Goal: Communication & Community: Answer question/provide support

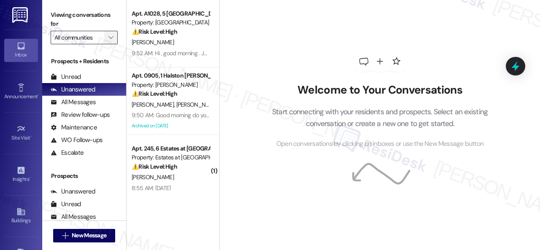
click at [113, 35] on span "" at bounding box center [111, 37] width 8 height 13
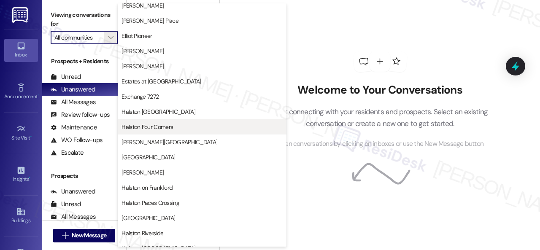
scroll to position [169, 0]
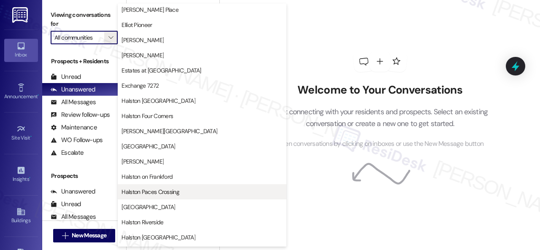
click at [158, 188] on span "Halston Paces Crossing" at bounding box center [150, 192] width 58 height 8
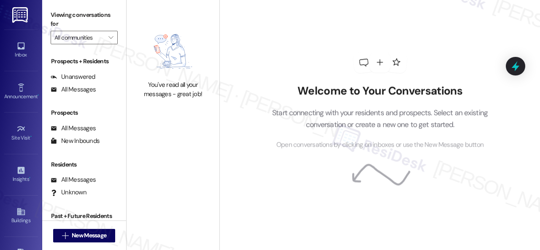
type input "Halston Paces Crossing"
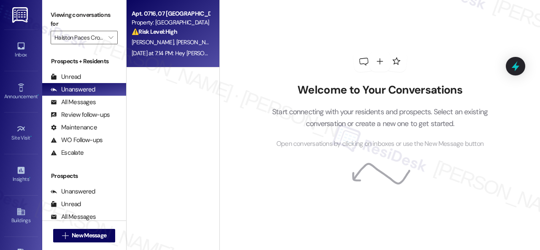
click at [187, 47] on div "[PERSON_NAME] [PERSON_NAME]" at bounding box center [171, 42] width 80 height 11
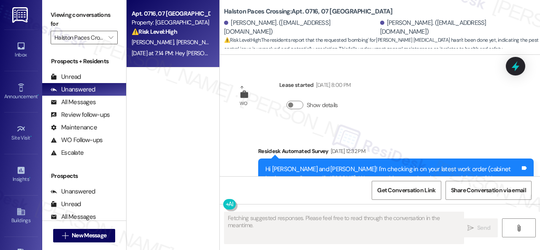
type textarea "Fetching suggested responses. Please feel free to read through the conversation…"
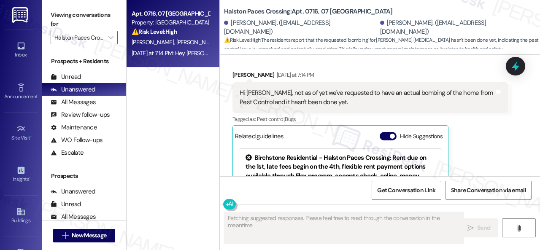
scroll to position [3906, 0]
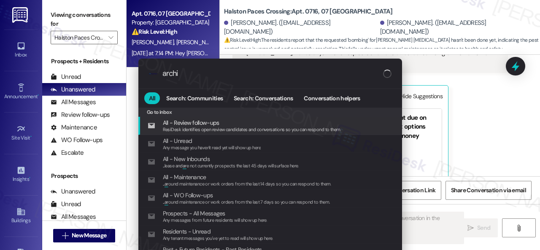
type input "archiv"
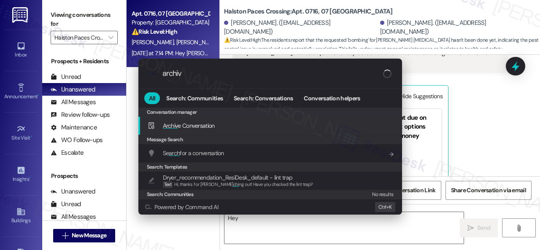
type textarea "Hey {{first_name}}"
type input "archive"
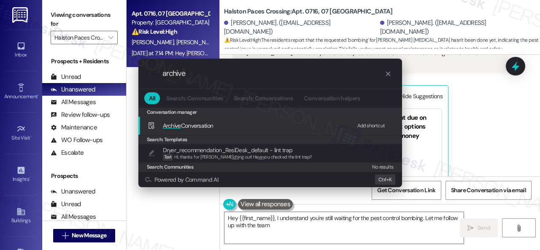
type textarea "Hey {{first_name}}, I understand you're still waiting for the pest control bomb…"
type input "archive"
click at [365, 125] on div "Add shortcut" at bounding box center [371, 125] width 28 height 9
type textarea "Hey {{first_name}}, I understand you're still waiting for the pest control bomb…"
drag, startPoint x: 199, startPoint y: 73, endPoint x: 149, endPoint y: 73, distance: 49.7
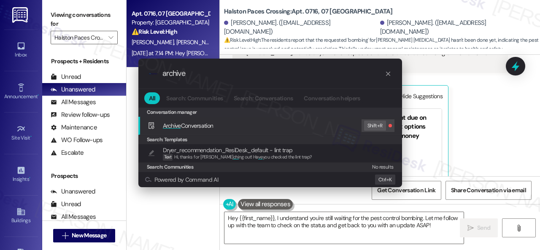
click at [149, 73] on div ".cls-1{fill:#0a055f;}.cls-2{fill:#0cc4c4;} resideskLogoBlueOrange archive" at bounding box center [269, 74] width 263 height 30
click at [198, 75] on input "archive" at bounding box center [273, 73] width 222 height 9
click at [364, 126] on div "Add shortcut" at bounding box center [371, 125] width 28 height 9
click at [210, 73] on input "archive" at bounding box center [273, 73] width 222 height 9
drag, startPoint x: 204, startPoint y: 73, endPoint x: 140, endPoint y: 73, distance: 64.5
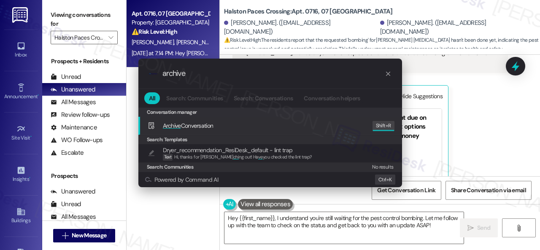
click at [140, 73] on div ".cls-1{fill:#0a055f;}.cls-2{fill:#0cc4c4;} resideskLogoBlueOrange archive" at bounding box center [269, 74] width 263 height 30
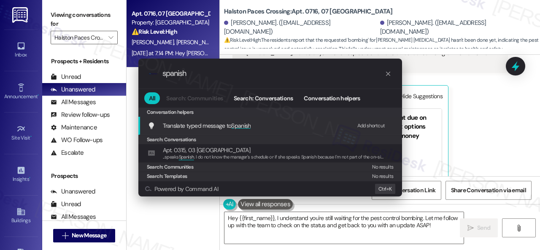
click at [373, 125] on div "Add shortcut" at bounding box center [371, 125] width 28 height 9
drag, startPoint x: 205, startPoint y: 74, endPoint x: 126, endPoint y: 74, distance: 78.4
click at [126, 74] on div ".cls-1{fill:#0a055f;}.cls-2{fill:#0cc4c4;} resideskLogoBlueOrange spanish All S…" at bounding box center [270, 125] width 540 height 250
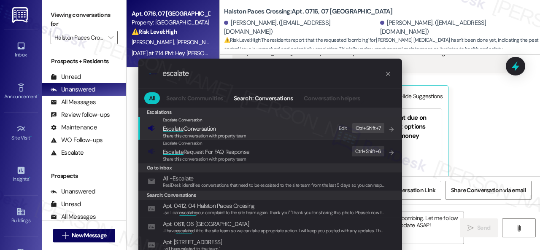
click at [345, 126] on div "Edit" at bounding box center [343, 128] width 8 height 9
drag, startPoint x: 208, startPoint y: 73, endPoint x: 50, endPoint y: 65, distance: 157.8
click at [91, 70] on div ".cls-1{fill:#0a055f;}.cls-2{fill:#0cc4c4;} resideskLogoBlueOrange escalate All …" at bounding box center [270, 125] width 540 height 250
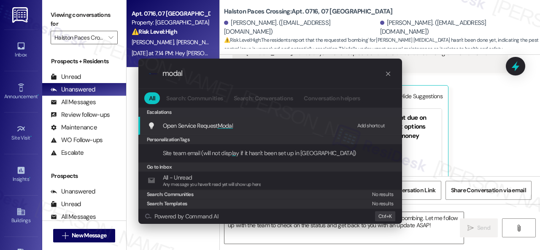
click at [363, 124] on div "Add shortcut" at bounding box center [371, 125] width 28 height 9
click at [501, 131] on div ".cls-1{fill:#0a055f;}.cls-2{fill:#0cc4c4;} resideskLogoBlueOrange modal All Sea…" at bounding box center [270, 125] width 540 height 250
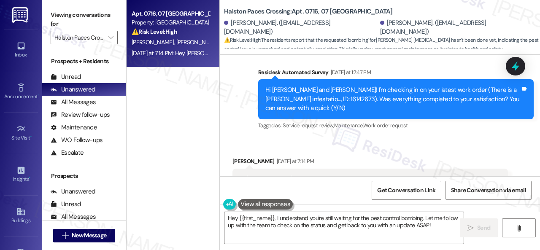
scroll to position [3737, 0]
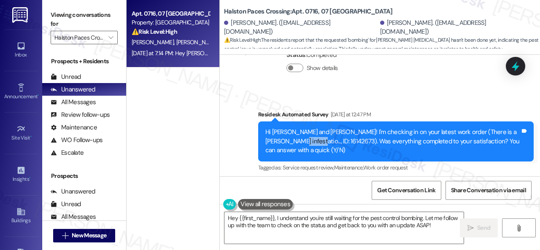
drag, startPoint x: 265, startPoint y: 113, endPoint x: 288, endPoint y: 112, distance: 22.8
click at [288, 128] on div "Hi [PERSON_NAME] and [PERSON_NAME]! I'm checking in on your latest work order (…" at bounding box center [392, 141] width 255 height 27
copy div "16142673"
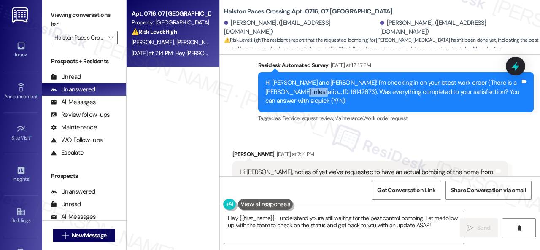
scroll to position [3864, 0]
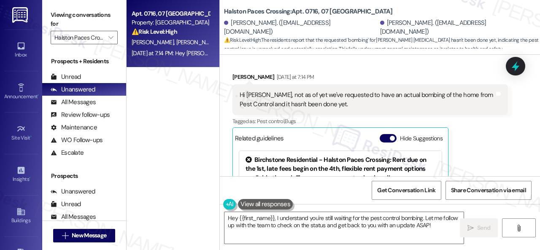
click at [491, 141] on div "[PERSON_NAME] [DATE] at 7:14 PM Hi [PERSON_NAME], not as of yet we've requested…" at bounding box center [369, 161] width 275 height 177
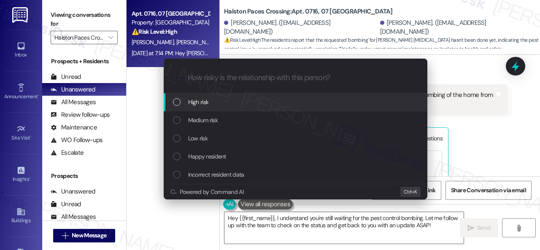
click at [198, 102] on span "High risk" at bounding box center [198, 101] width 21 height 9
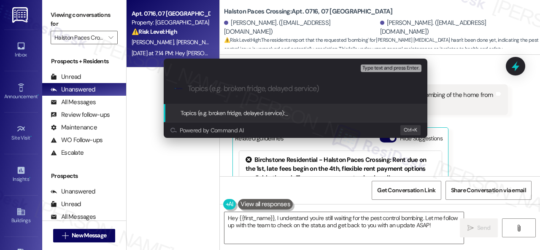
paste input "Follow-up on the closed work order 16142673"
type input "Follow-up on the closed work order 16142673"
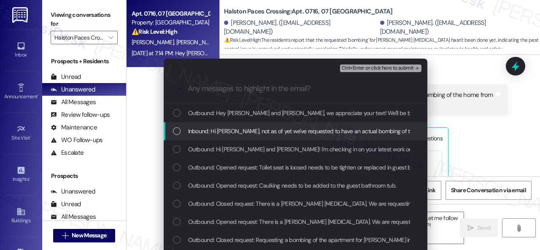
click at [246, 132] on span "Inbound: Hi [PERSON_NAME], not as of yet we've requested to have an actual bomb…" at bounding box center [366, 130] width 356 height 9
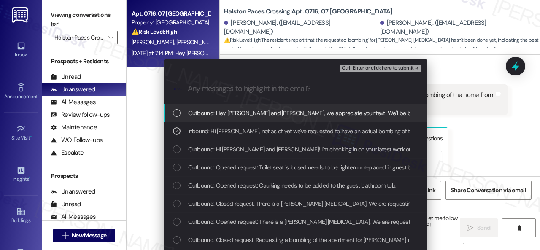
click at [357, 69] on span "Ctrl+Enter or click here to submit" at bounding box center [377, 68] width 72 height 6
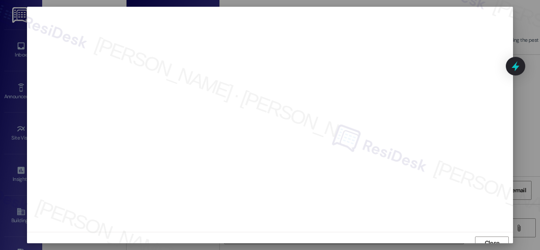
scroll to position [6, 0]
click at [489, 236] on span "Close" at bounding box center [491, 236] width 15 height 9
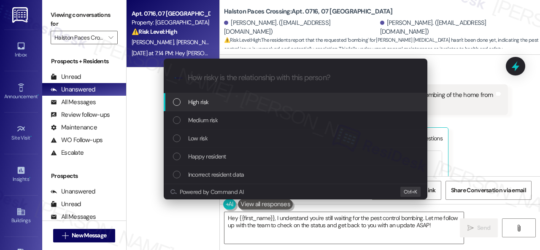
click at [191, 101] on span "High risk" at bounding box center [198, 101] width 21 height 9
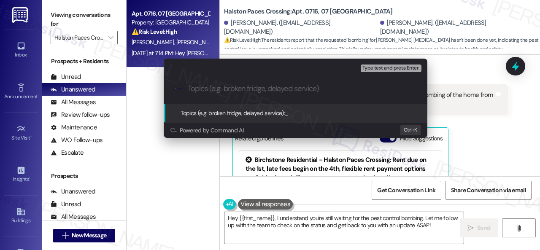
paste input "Follow-up on the closed work order 16142673"
type input "Follow-up on the closed work order 16142673"
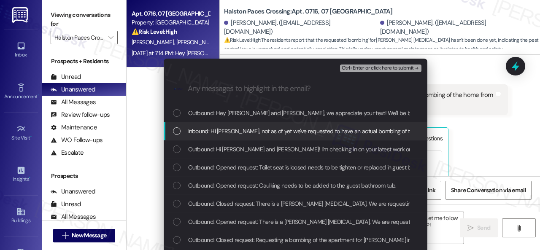
click at [239, 128] on span "Inbound: Hi [PERSON_NAME], not as of yet we've requested to have an actual bomb…" at bounding box center [366, 130] width 356 height 9
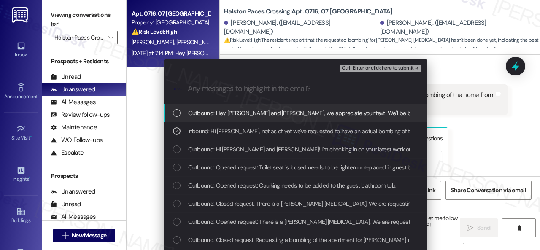
click at [370, 70] on span "Ctrl+Enter or click here to submit" at bounding box center [377, 68] width 72 height 6
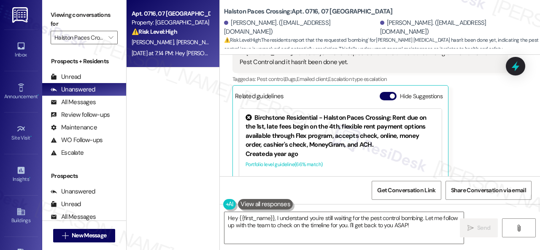
scroll to position [3821, 0]
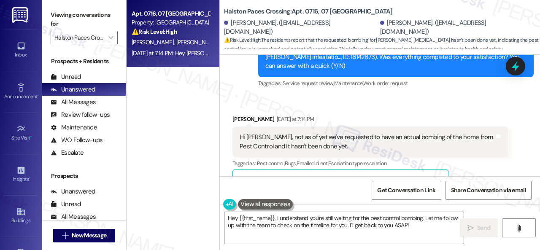
click at [504, 135] on div "Received via SMS [PERSON_NAME] [DATE] at 7:14 PM Hi [PERSON_NAME], not as of ye…" at bounding box center [370, 202] width 288 height 189
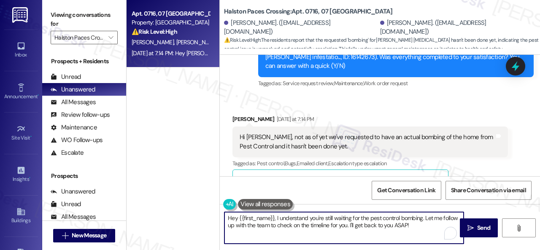
drag, startPoint x: 418, startPoint y: 230, endPoint x: 141, endPoint y: 215, distance: 277.4
click at [141, 215] on div "Apt. 0716, 07 [GEOGRAPHIC_DATA] Property: [GEOGRAPHIC_DATA] ⚠️ Risk Level: High…" at bounding box center [332, 125] width 413 height 250
paste textarea "I'm sorry to hear the issue hasn't been resolved yet. We apologize for the dela…"
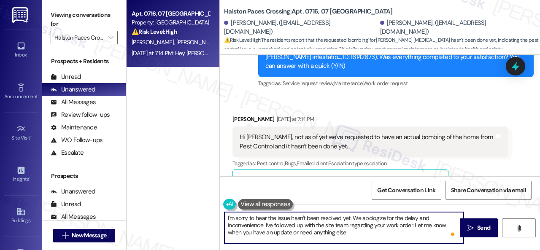
drag, startPoint x: 357, startPoint y: 230, endPoint x: 443, endPoint y: 230, distance: 86.0
click at [357, 230] on textarea "I'm sorry to hear the issue hasn't been resolved yet. We apologize for the dela…" at bounding box center [343, 228] width 239 height 32
type textarea "I'm sorry to hear the issue hasn't been resolved yet. We apologize for the dela…"
drag, startPoint x: 482, startPoint y: 226, endPoint x: 483, endPoint y: 215, distance: 10.2
click at [482, 226] on span "Send" at bounding box center [483, 227] width 13 height 9
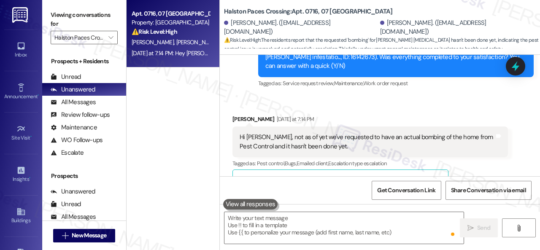
scroll to position [3906, 0]
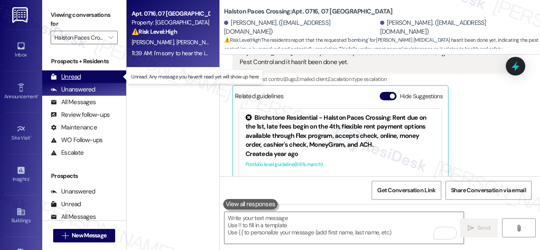
click at [78, 75] on div "Unread" at bounding box center [66, 77] width 30 height 9
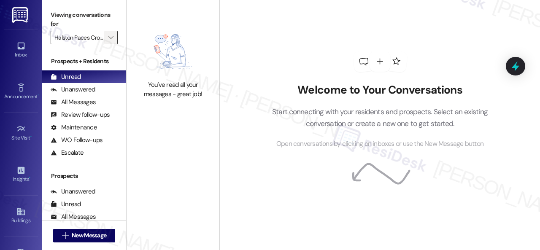
click at [110, 35] on icon "" at bounding box center [110, 37] width 5 height 7
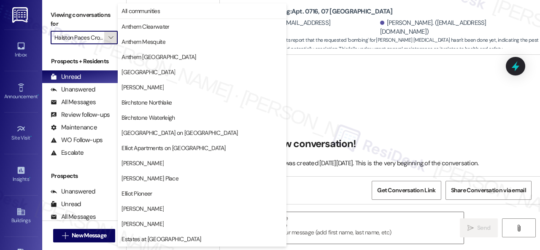
scroll to position [0, 7]
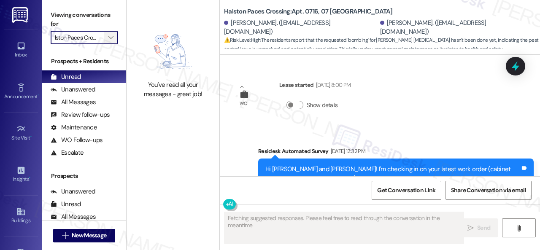
type textarea "Fetching suggested responses. Please feel free to read through the conversation…"
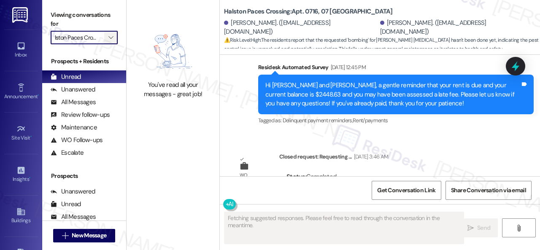
scroll to position [3906, 0]
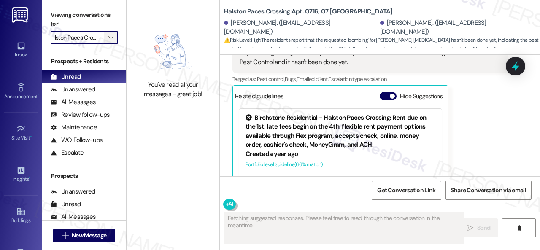
click at [110, 36] on icon "" at bounding box center [110, 37] width 5 height 7
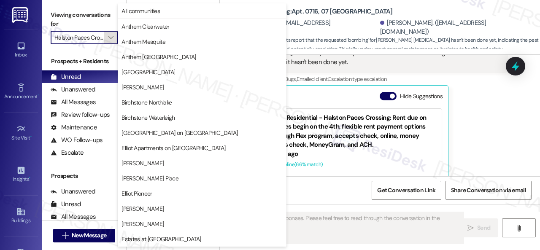
scroll to position [289, 0]
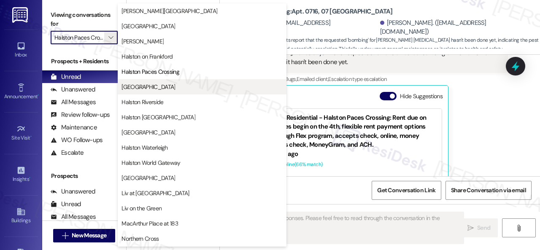
click at [135, 86] on span "[GEOGRAPHIC_DATA]" at bounding box center [148, 87] width 54 height 8
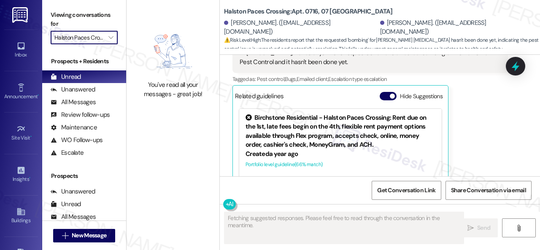
type input "[GEOGRAPHIC_DATA]"
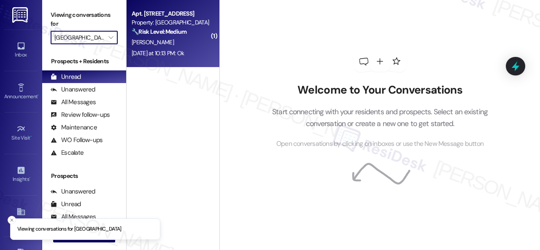
click at [182, 45] on div "[PERSON_NAME]" at bounding box center [171, 42] width 80 height 11
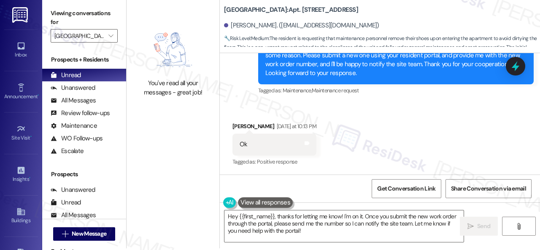
scroll to position [3, 0]
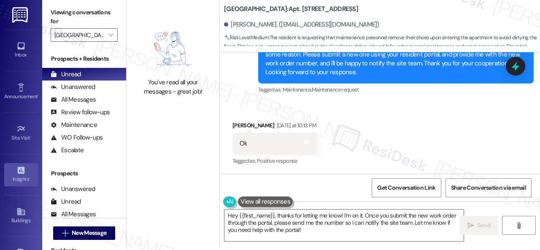
drag, startPoint x: 316, startPoint y: 234, endPoint x: 30, endPoint y: 170, distance: 293.4
click at [133, 211] on div "You've read all your messages - great job! [GEOGRAPHIC_DATA]: Apt. [STREET_ADDR…" at bounding box center [332, 122] width 413 height 250
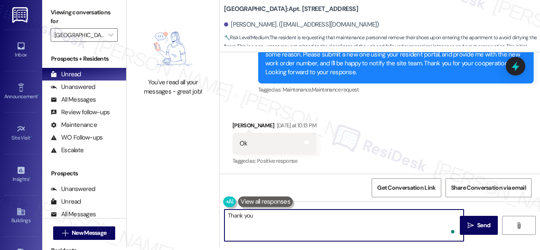
type textarea "Thank you."
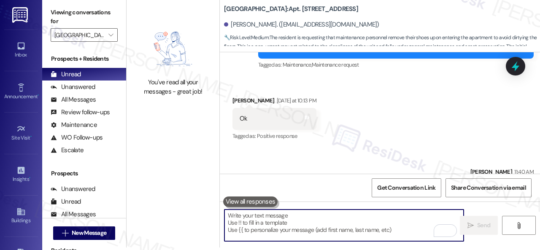
scroll to position [2379, 0]
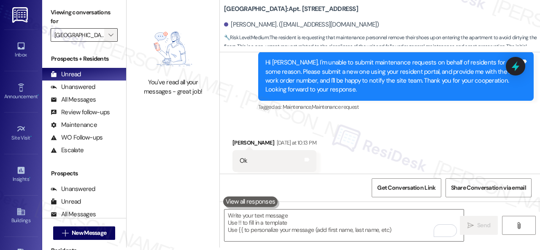
click at [107, 36] on span "" at bounding box center [111, 34] width 8 height 13
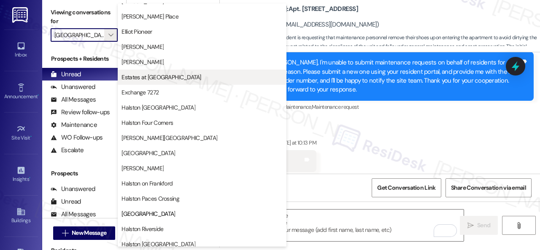
scroll to position [211, 0]
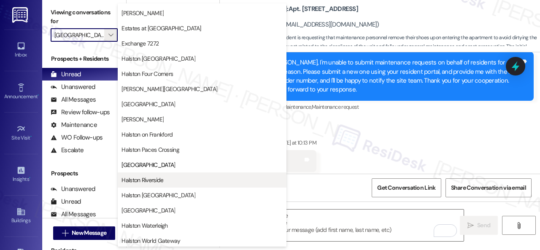
click at [153, 185] on button "Halston Riverside" at bounding box center [202, 179] width 169 height 15
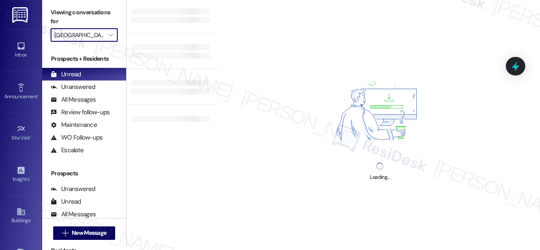
type input "Halston Riverside"
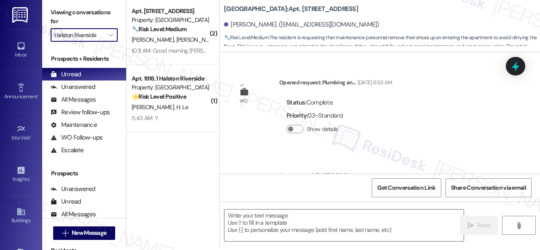
scroll to position [2410, 0]
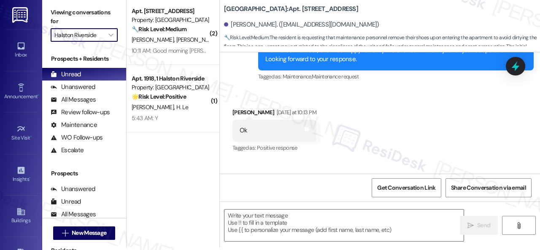
type textarea "Fetching suggested responses. Please feel free to read through the conversation…"
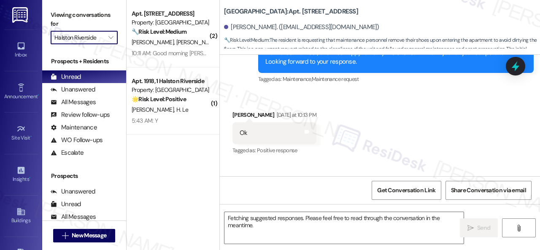
scroll to position [2405, 0]
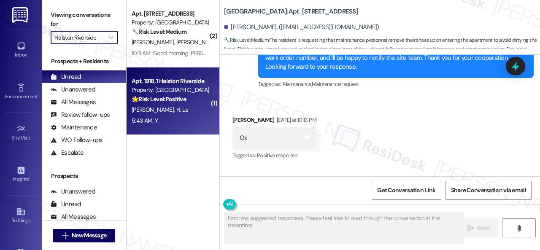
click at [205, 112] on div "[PERSON_NAME] Le" at bounding box center [171, 110] width 80 height 11
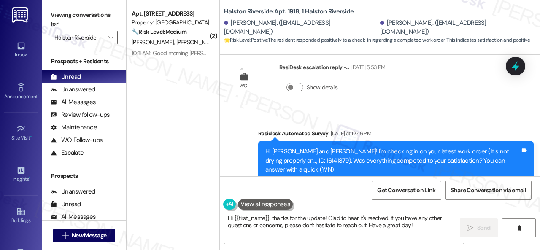
scroll to position [3123, 0]
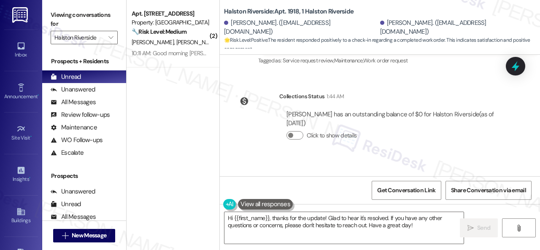
drag, startPoint x: 439, startPoint y: 114, endPoint x: 444, endPoint y: 112, distance: 5.7
click at [439, 159] on div "Received via SMS [PERSON_NAME] 5:43 AM Y Tags and notes Tagged as: Positive res…" at bounding box center [380, 194] width 320 height 71
click at [274, 159] on div "Received via SMS [PERSON_NAME] 5:43 AM Y Tags and notes Tagged as: Positive res…" at bounding box center [380, 194] width 320 height 71
click at [270, 218] on textarea "Hi {{first_name}}, thanks for the update! Glad to hear it's resolved. If you ha…" at bounding box center [343, 228] width 239 height 32
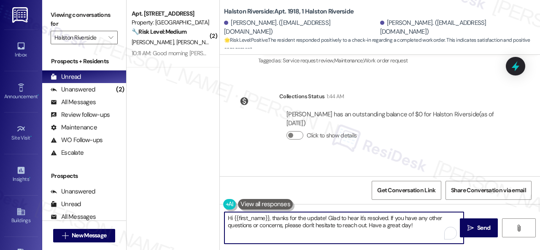
paste textarea "We're glad to hear the issue's been resolved! If {{property}} has met your expe…"
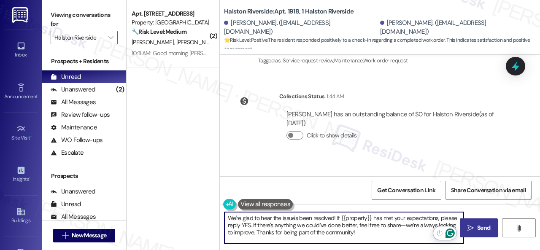
type textarea "We're glad to hear the issue's been resolved! If {{property}} has met your expe…"
click at [477, 231] on span "Send" at bounding box center [483, 227] width 13 height 9
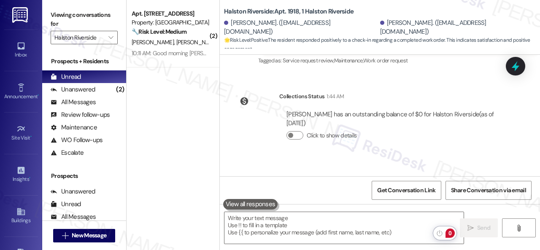
scroll to position [3122, 0]
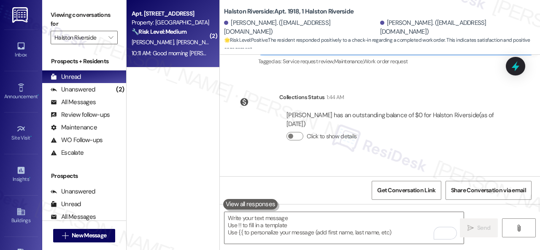
click at [207, 47] on div "[PERSON_NAME] [PERSON_NAME]" at bounding box center [171, 42] width 80 height 11
type textarea "Fetching suggested responses. Please feel free to read through the conversation…"
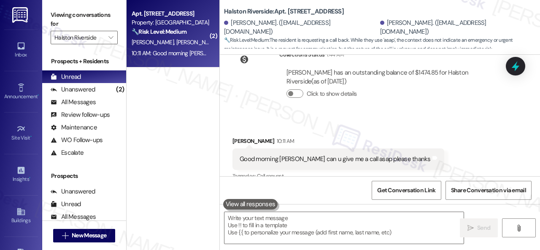
scroll to position [674, 0]
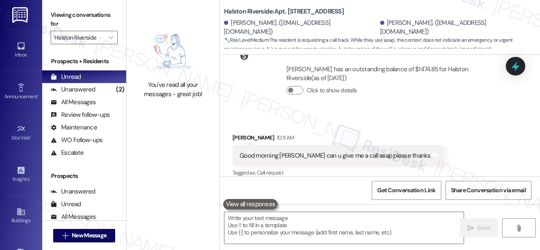
click at [463, 114] on div "Received via SMS [PERSON_NAME] 10:11 AM Good morning [PERSON_NAME] can u give m…" at bounding box center [380, 149] width 320 height 71
click at [266, 231] on textarea at bounding box center [343, 228] width 239 height 32
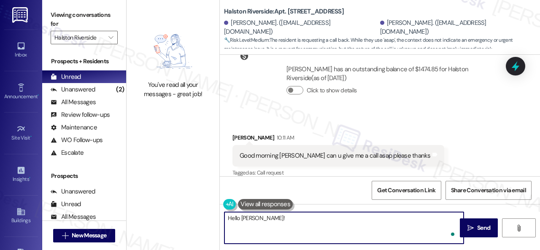
paste textarea "I apologize if I cannot make or accept calls. If you have any concerns with you…"
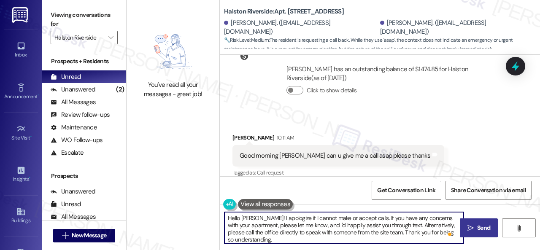
type textarea "Hello [PERSON_NAME]! I apologize if I cannot make or accept calls. If you have …"
click at [487, 231] on span "Send" at bounding box center [483, 227] width 13 height 9
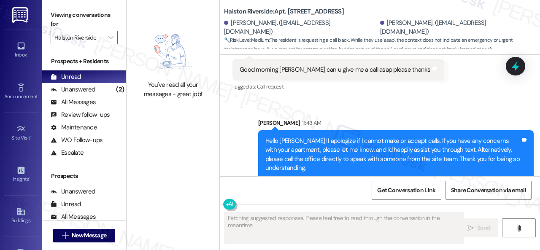
scroll to position [761, 0]
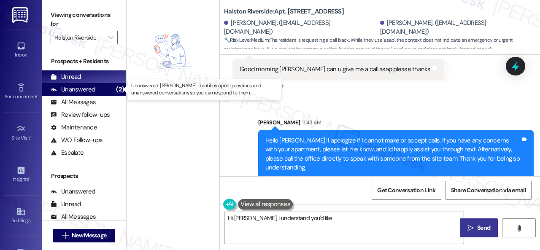
click at [77, 90] on div "Unanswered" at bounding box center [73, 89] width 45 height 9
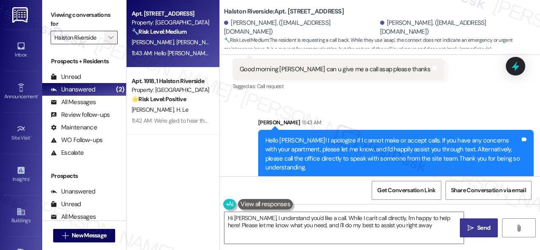
type textarea "Hi [PERSON_NAME], I understand you'd like a call. While I can't call directly, …"
click at [73, 77] on div "Unread" at bounding box center [66, 77] width 30 height 9
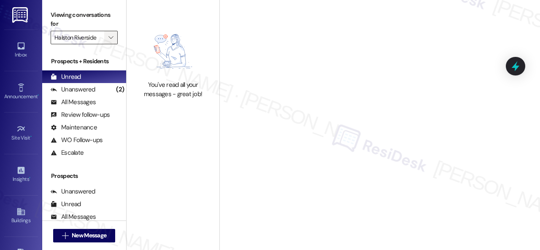
click at [113, 36] on icon "" at bounding box center [110, 37] width 5 height 7
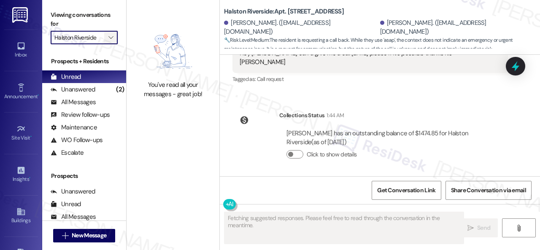
scroll to position [674, 0]
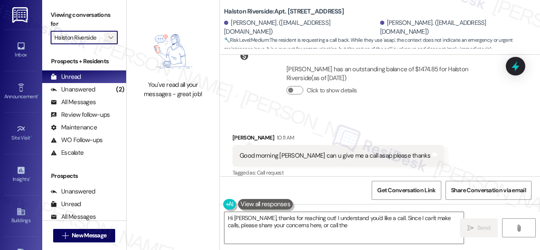
click at [110, 39] on icon "" at bounding box center [110, 37] width 5 height 7
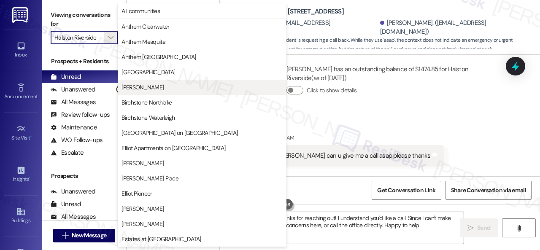
type textarea "Hi [PERSON_NAME], thanks for reaching out! I understand you'd like a call. Sinc…"
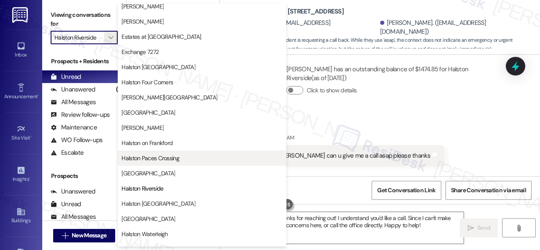
scroll to position [253, 0]
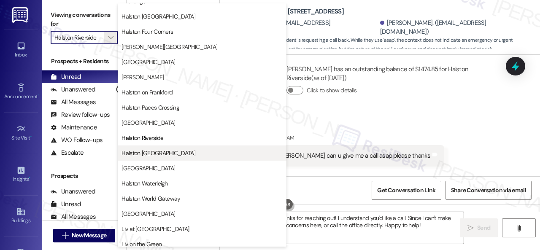
click at [140, 149] on span "Halston [GEOGRAPHIC_DATA]" at bounding box center [158, 153] width 74 height 8
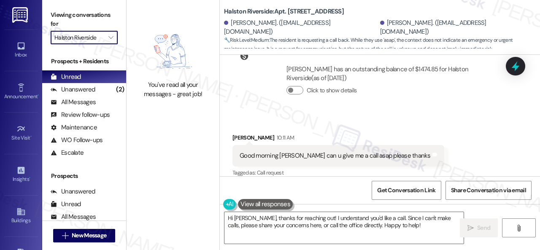
type input "Halston [GEOGRAPHIC_DATA]"
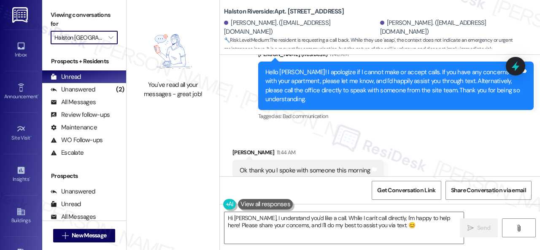
scroll to position [831, 0]
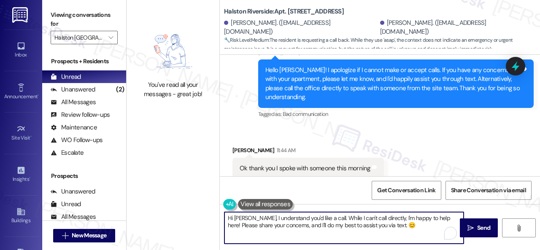
drag, startPoint x: 393, startPoint y: 228, endPoint x: 189, endPoint y: 201, distance: 205.8
click at [189, 201] on div "You've read all your messages - great job! [GEOGRAPHIC_DATA]: Apt. [STREET_ADDR…" at bounding box center [332, 125] width 413 height 250
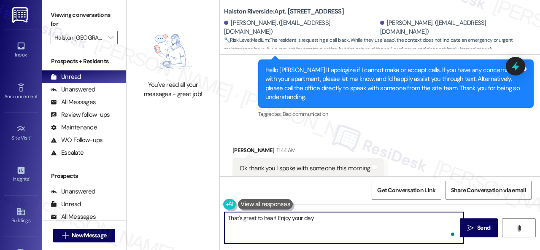
type textarea "That's great to hear! Enjoy your day!"
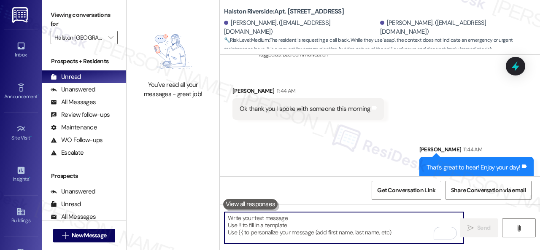
scroll to position [3, 0]
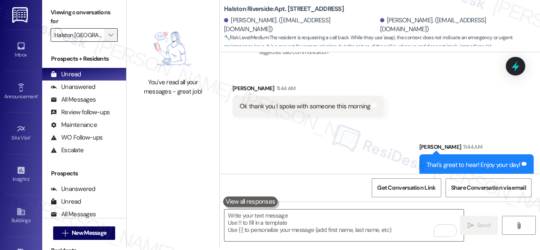
click at [112, 38] on icon "" at bounding box center [110, 35] width 5 height 7
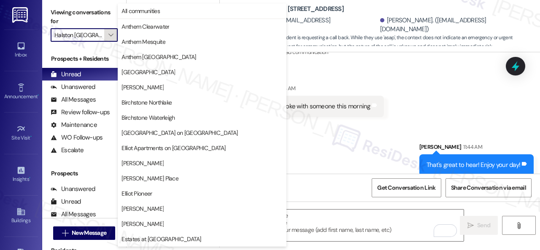
scroll to position [289, 0]
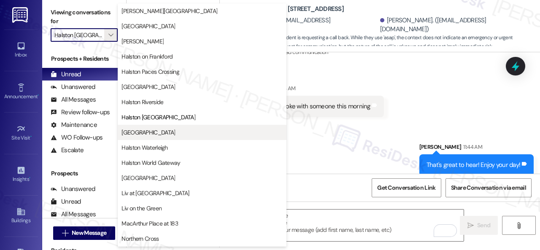
click at [130, 132] on span "[GEOGRAPHIC_DATA]" at bounding box center [148, 132] width 54 height 8
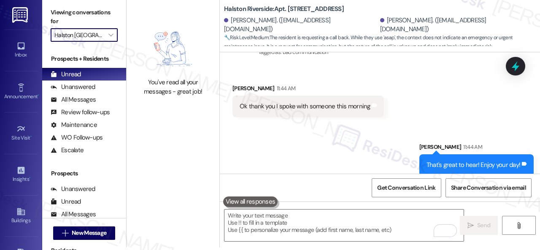
type input "[GEOGRAPHIC_DATA]"
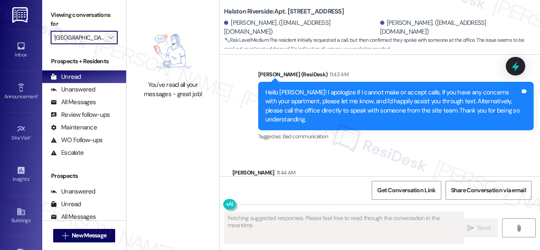
scroll to position [844, 0]
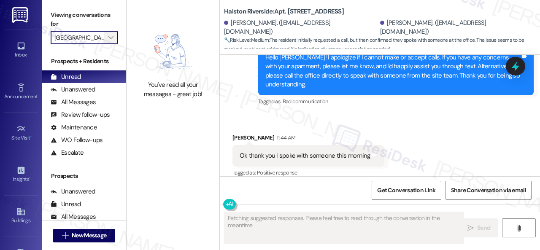
click at [113, 41] on span "" at bounding box center [111, 37] width 8 height 13
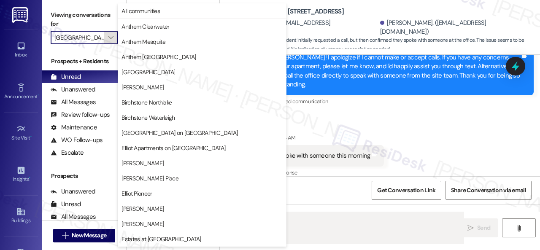
scroll to position [289, 0]
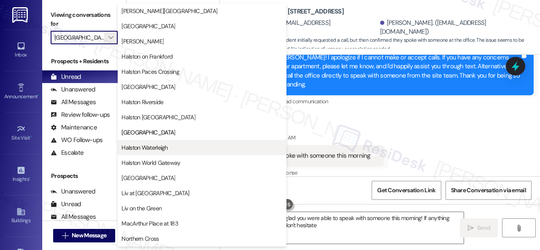
click at [135, 148] on span "Halston Waterleigh" at bounding box center [144, 147] width 46 height 8
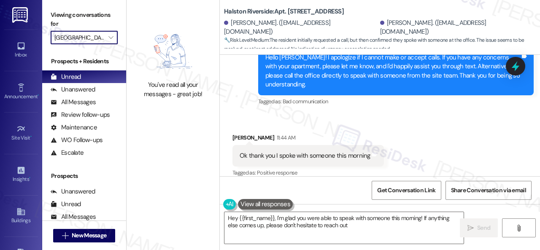
type textarea "Hey {{first_name}}, I'm glad you were able to speak with someone this morning! …"
type input "Halston Waterleigh"
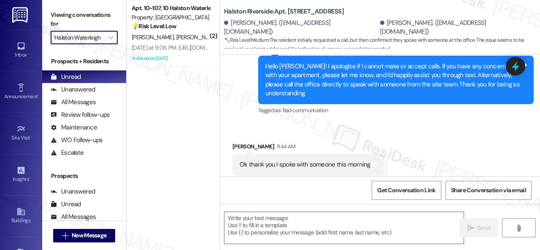
scroll to position [844, 0]
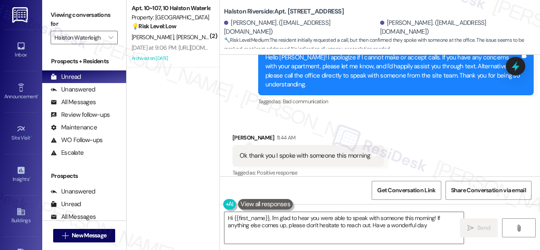
type textarea "Hi {{first_name}}, I'm glad to hear you were able to speak with someone this mo…"
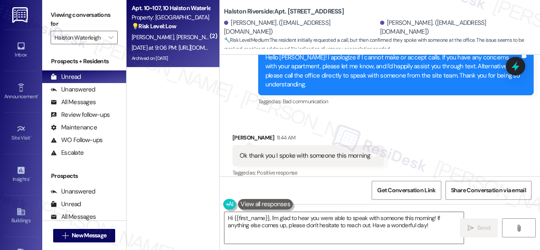
click at [199, 41] on div "[PERSON_NAME] [PERSON_NAME]" at bounding box center [171, 37] width 80 height 11
type textarea "Fetching suggested responses. Please feel free to read through the conversation…"
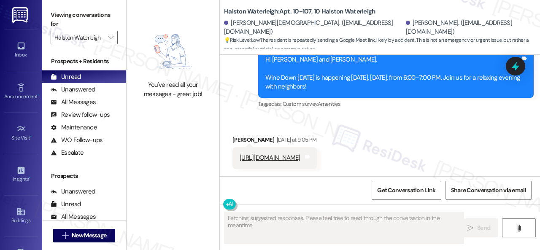
scroll to position [8066, 0]
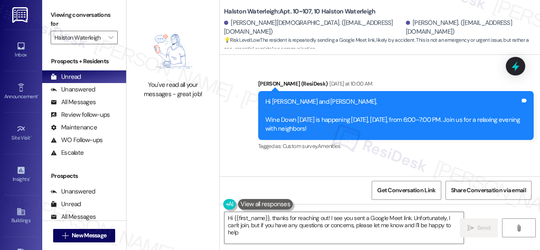
type textarea "Hi {{first_name}}, thanks for reaching out! I see you sent a Google Meet link. …"
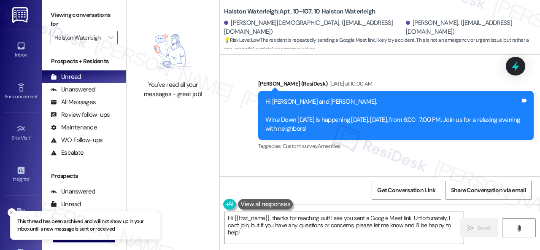
click at [172, 137] on div "You've read all your messages - great job!" at bounding box center [172, 125] width 93 height 250
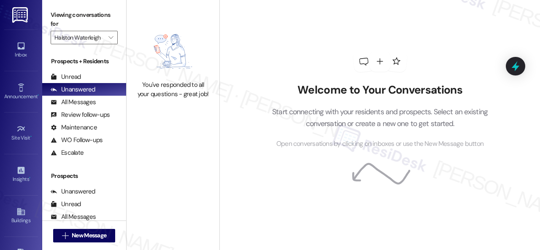
click at [65, 75] on div "Unread" at bounding box center [66, 77] width 30 height 9
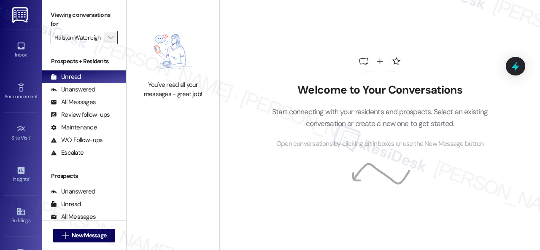
click at [113, 36] on span "" at bounding box center [111, 37] width 8 height 13
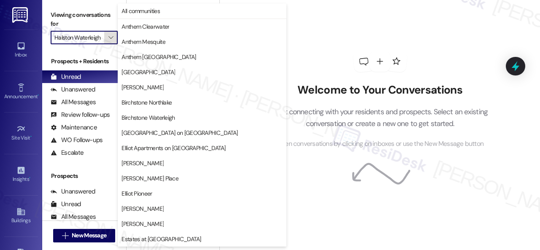
scroll to position [289, 0]
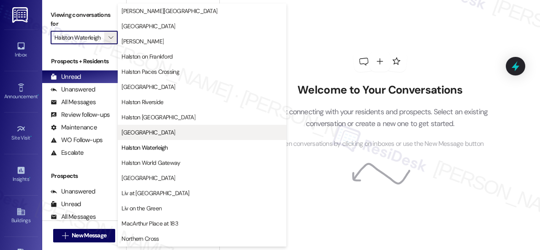
click at [140, 130] on span "[GEOGRAPHIC_DATA]" at bounding box center [148, 132] width 54 height 8
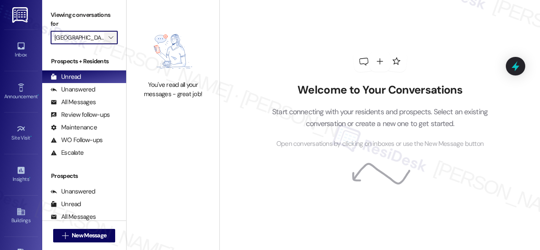
click at [110, 38] on icon "" at bounding box center [110, 37] width 5 height 7
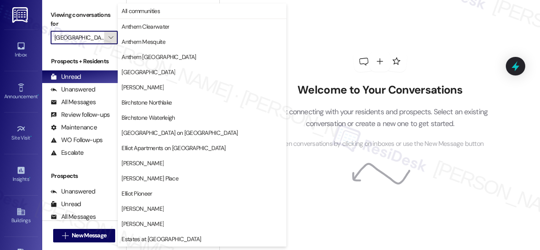
scroll to position [289, 0]
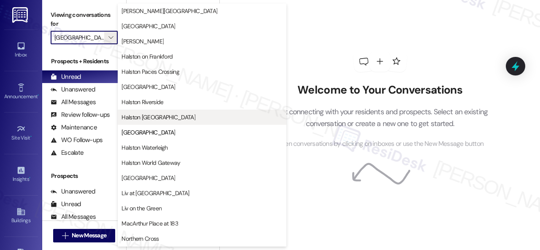
click at [135, 119] on span "Halston [GEOGRAPHIC_DATA]" at bounding box center [158, 117] width 74 height 8
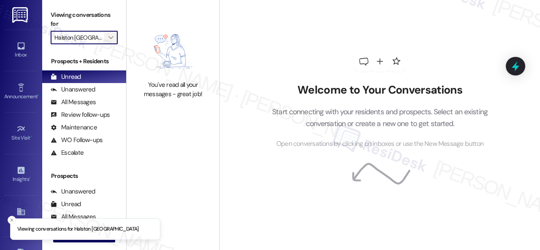
click at [111, 38] on icon "" at bounding box center [110, 37] width 5 height 7
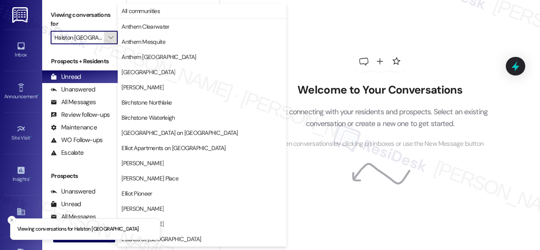
scroll to position [289, 0]
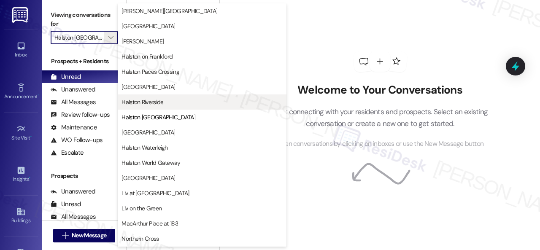
click at [138, 104] on span "Halston Riverside" at bounding box center [142, 102] width 42 height 8
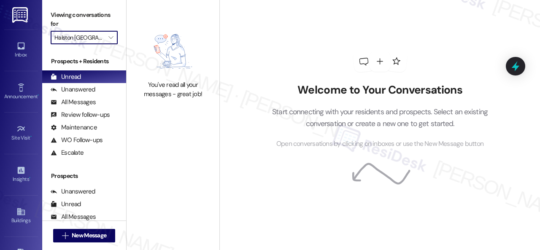
type input "Halston Riverside"
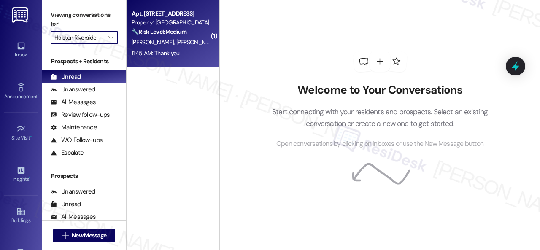
click at [191, 42] on div "[PERSON_NAME] [PERSON_NAME]" at bounding box center [171, 42] width 80 height 11
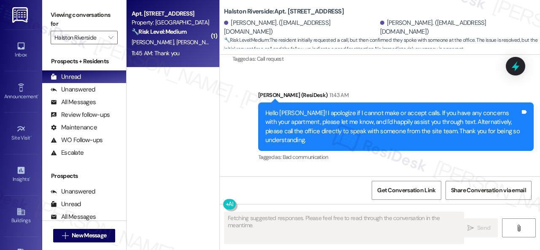
scroll to position [986, 0]
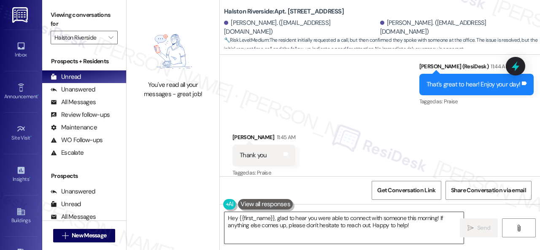
click at [296, 225] on textarea "Hey {{first_name}}, glad to hear you were able to connect with someone this mor…" at bounding box center [343, 228] width 239 height 32
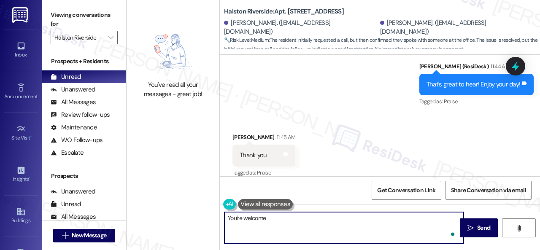
type textarea "You're welcome!"
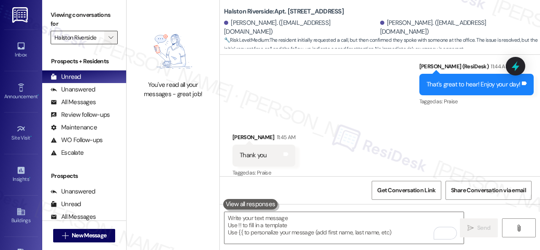
click at [110, 32] on span "" at bounding box center [111, 37] width 8 height 13
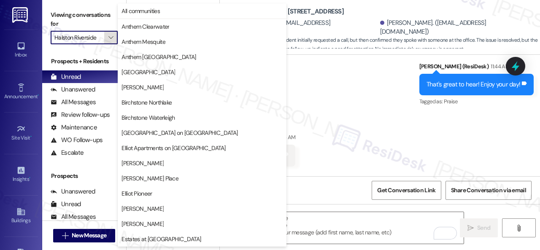
scroll to position [289, 0]
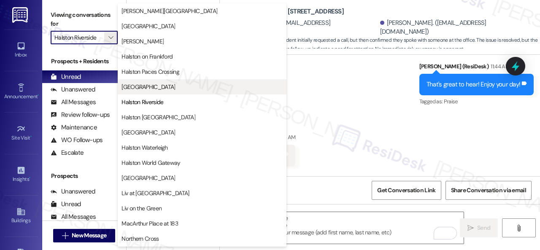
click at [150, 86] on span "[GEOGRAPHIC_DATA]" at bounding box center [148, 87] width 54 height 8
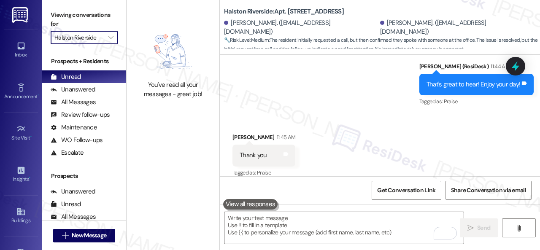
type input "[GEOGRAPHIC_DATA]"
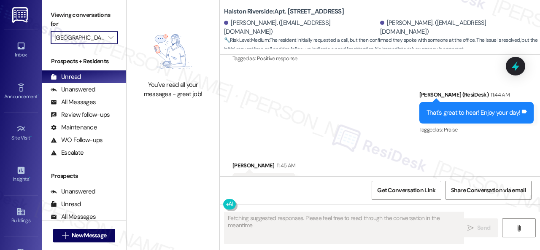
scroll to position [986, 0]
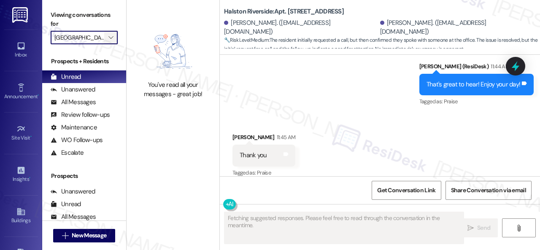
click at [111, 40] on icon "" at bounding box center [110, 37] width 5 height 7
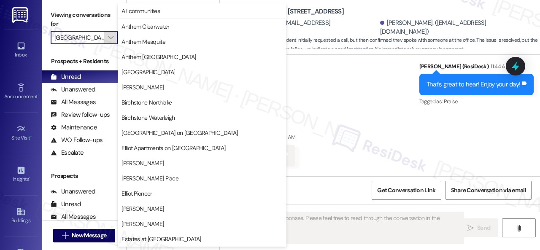
scroll to position [289, 0]
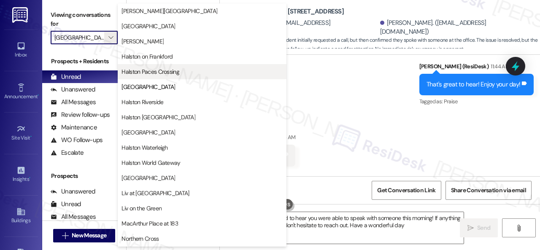
type textarea "Hey {{first_name}}, glad to hear you were able to speak with someone this morni…"
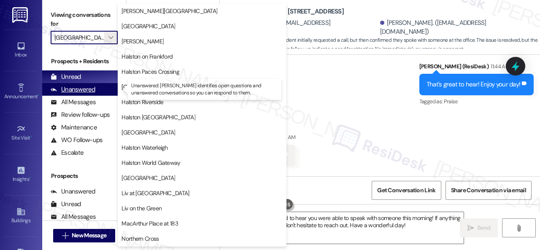
click at [85, 92] on div "Unanswered" at bounding box center [73, 89] width 45 height 9
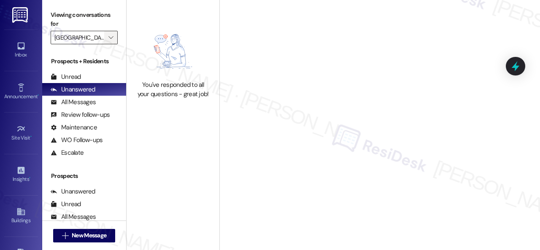
click at [111, 38] on icon "" at bounding box center [110, 37] width 5 height 7
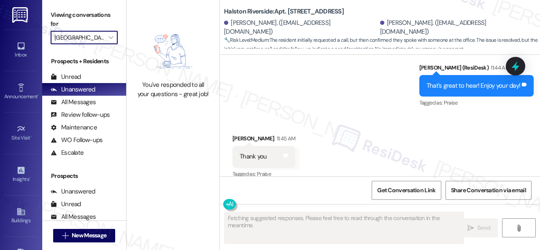
scroll to position [986, 0]
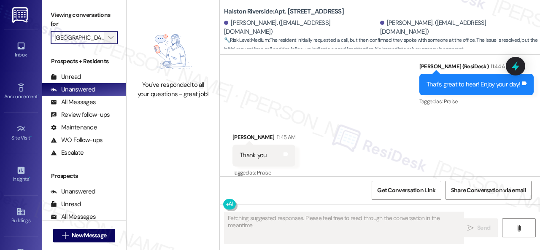
click at [110, 38] on icon "" at bounding box center [110, 37] width 5 height 7
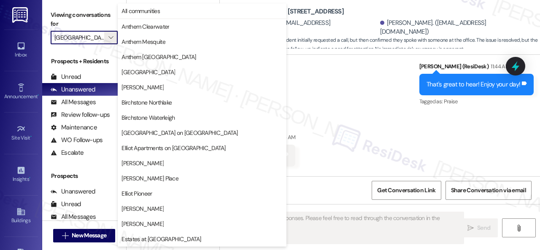
scroll to position [289, 0]
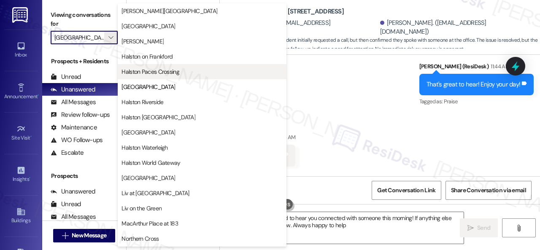
type textarea "Hey {{first_name}}, glad to hear you connected with someone this morning! If an…"
click at [153, 70] on span "Halston Paces Crossing" at bounding box center [150, 71] width 58 height 8
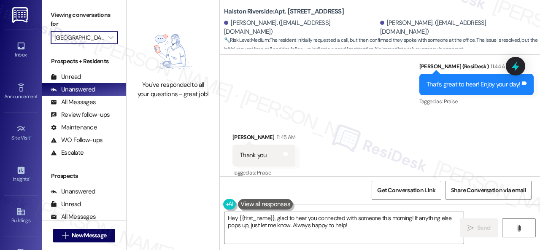
type input "Halston Paces Crossing"
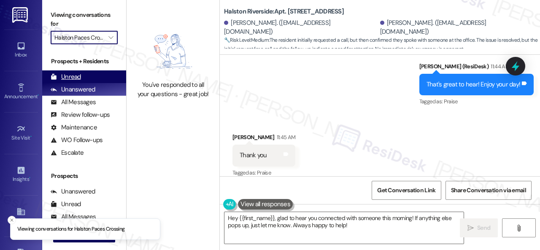
click at [77, 74] on div "Unread" at bounding box center [66, 77] width 30 height 9
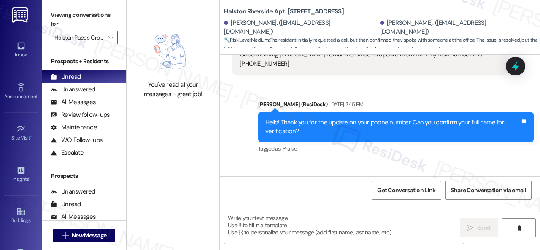
type textarea "Fetching suggested responses. Please feel free to read through the conversation…"
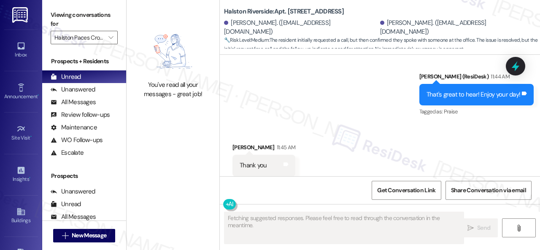
scroll to position [986, 0]
